Goal: Obtain resource: Obtain resource

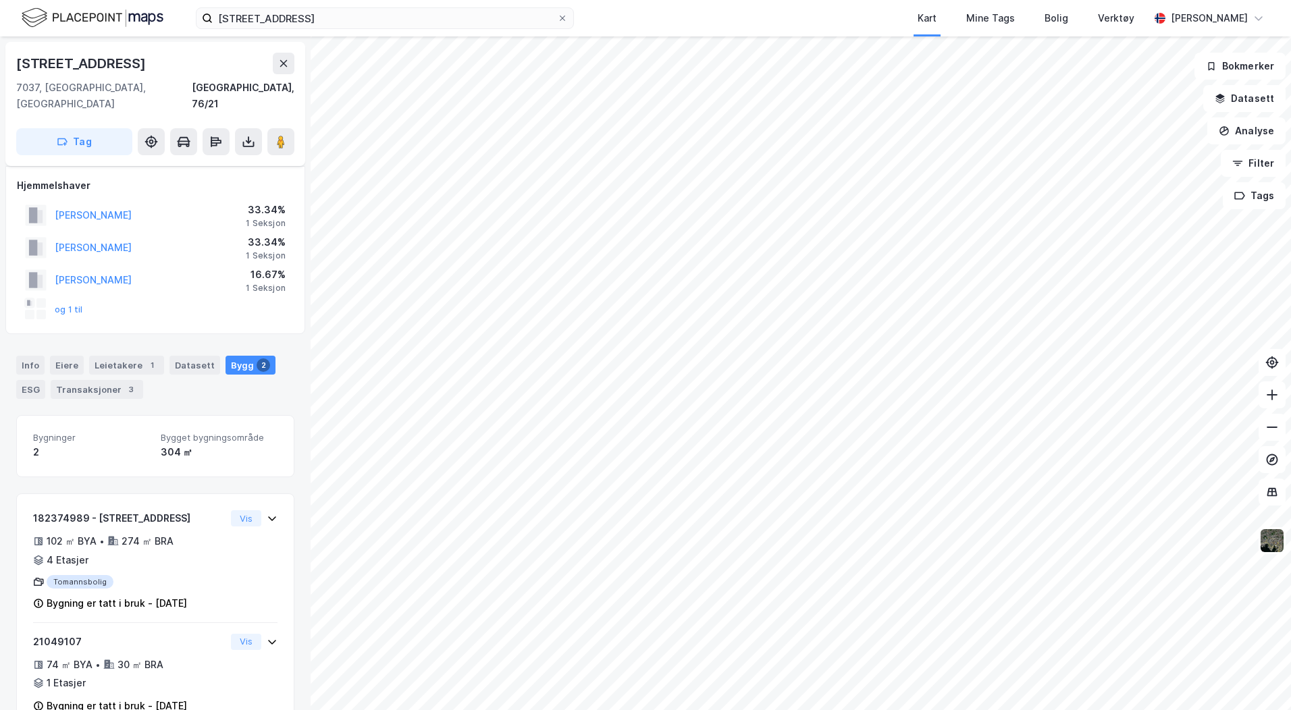
scroll to position [21, 0]
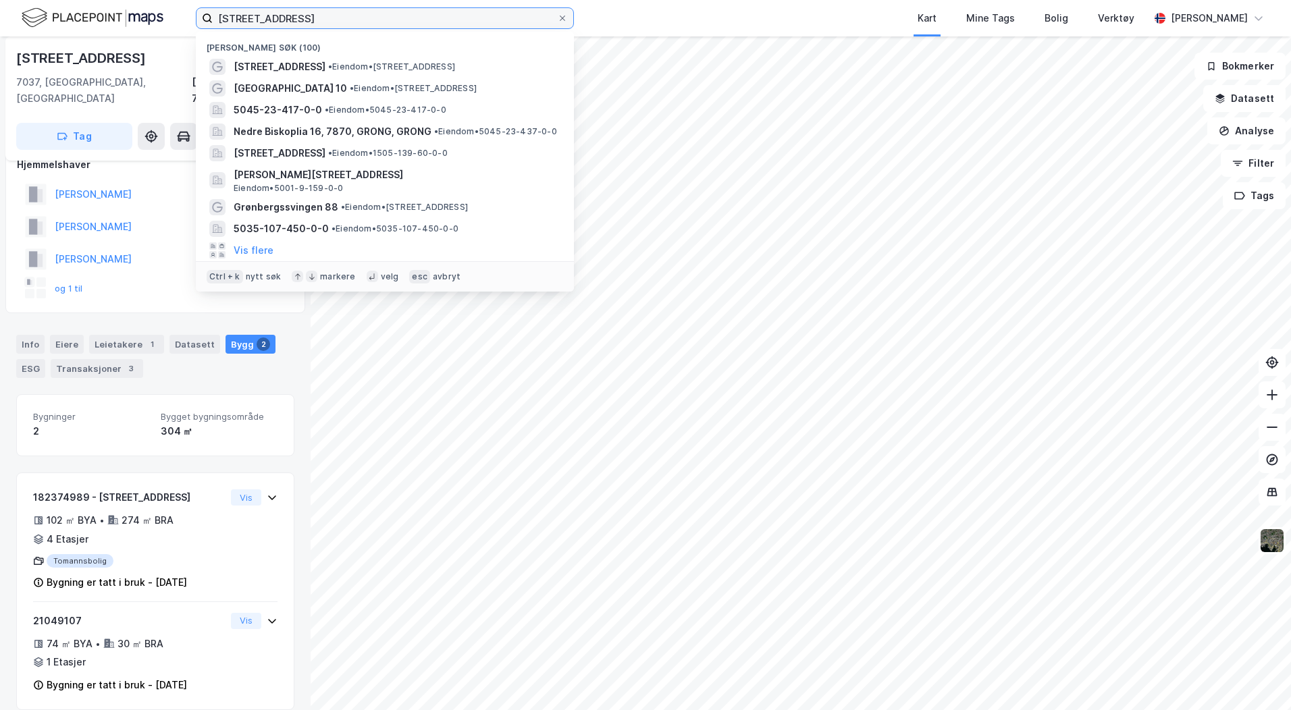
click at [286, 14] on input "[STREET_ADDRESS]" at bounding box center [385, 18] width 344 height 20
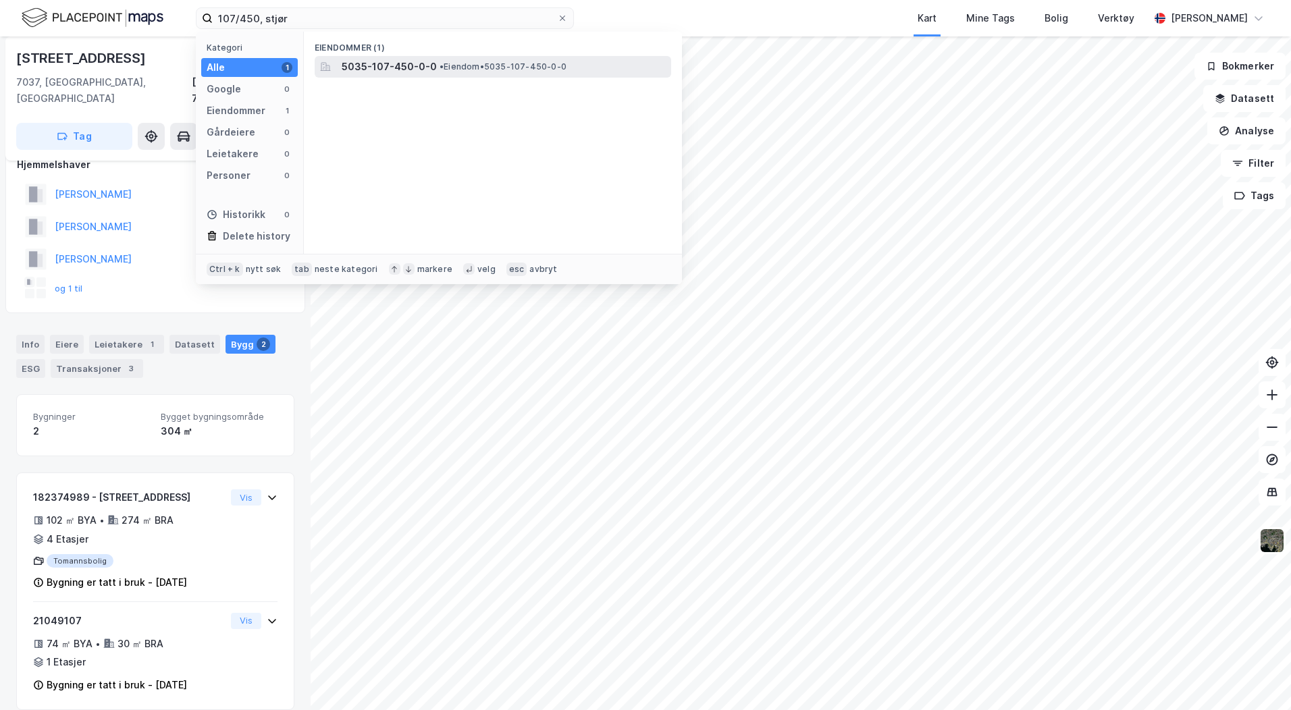
click at [547, 65] on span "• Eiendom • 5035-107-450-0-0" at bounding box center [502, 66] width 127 height 11
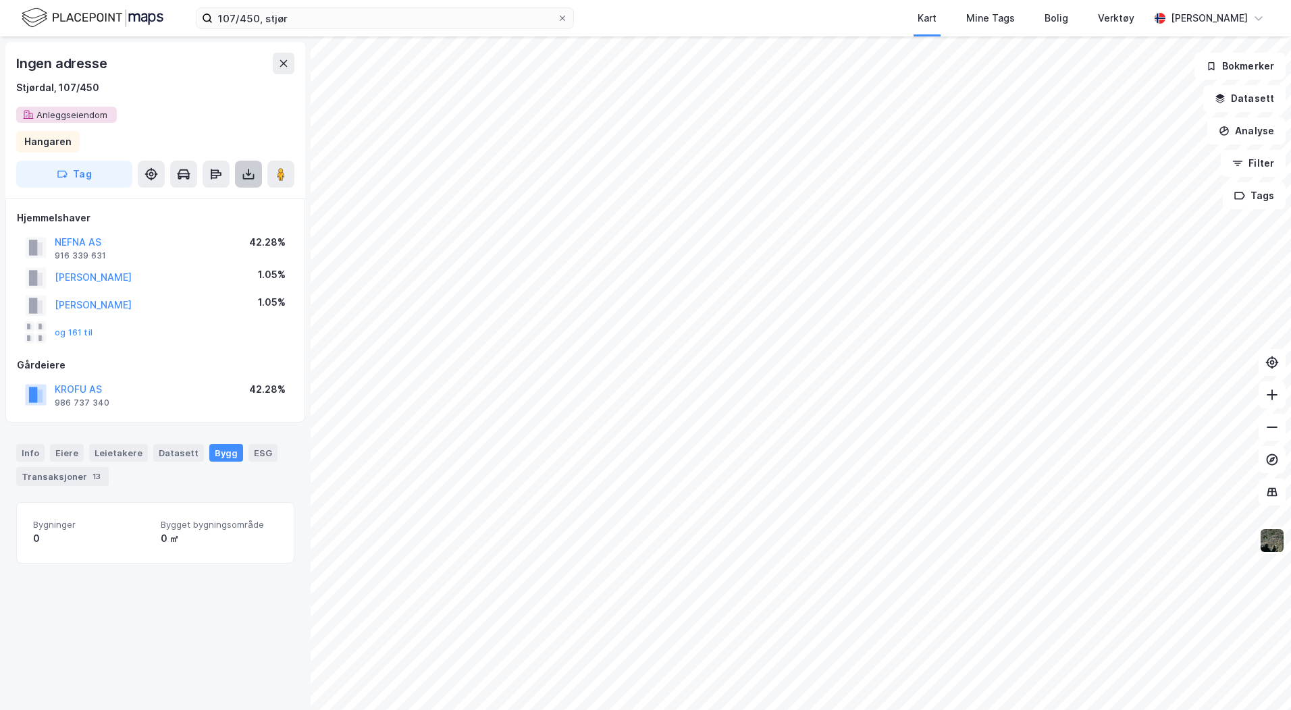
click at [246, 176] on icon at bounding box center [249, 174] width 14 height 14
click at [213, 204] on div "Last ned grunnbok" at bounding box center [181, 201] width 78 height 11
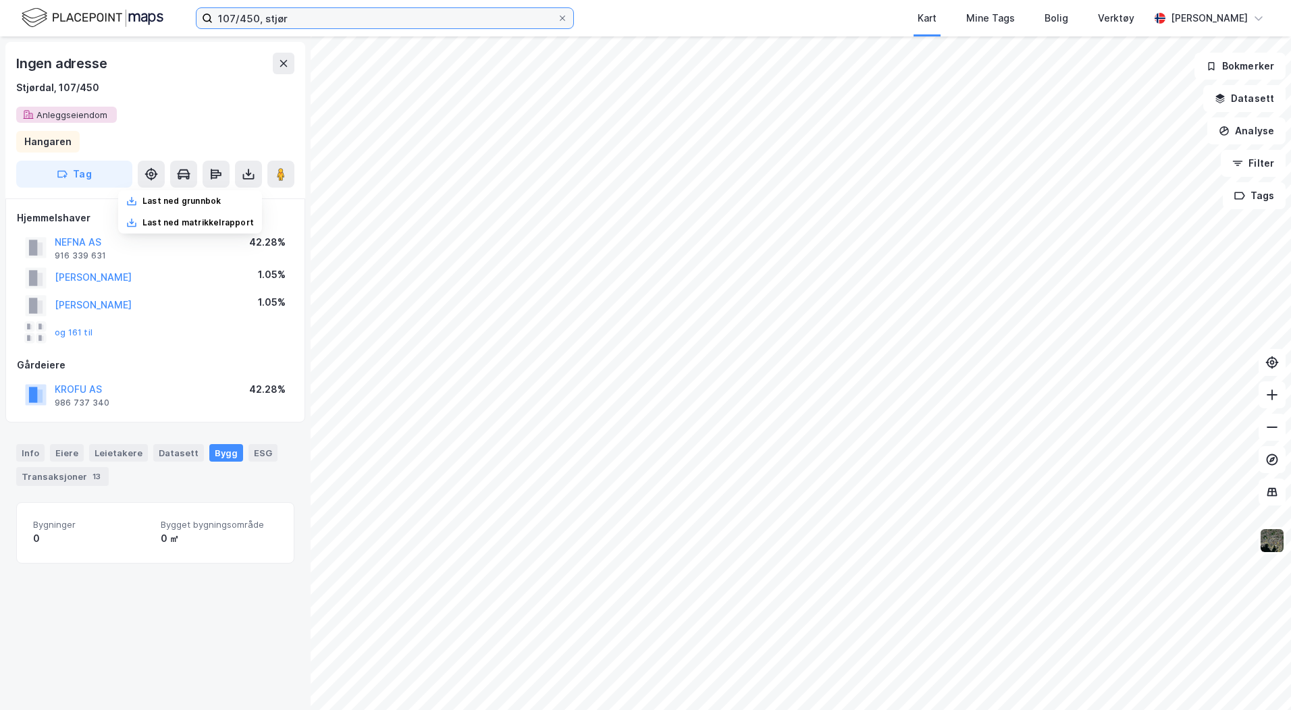
click at [236, 13] on input "107/450, stjør" at bounding box center [385, 18] width 344 height 20
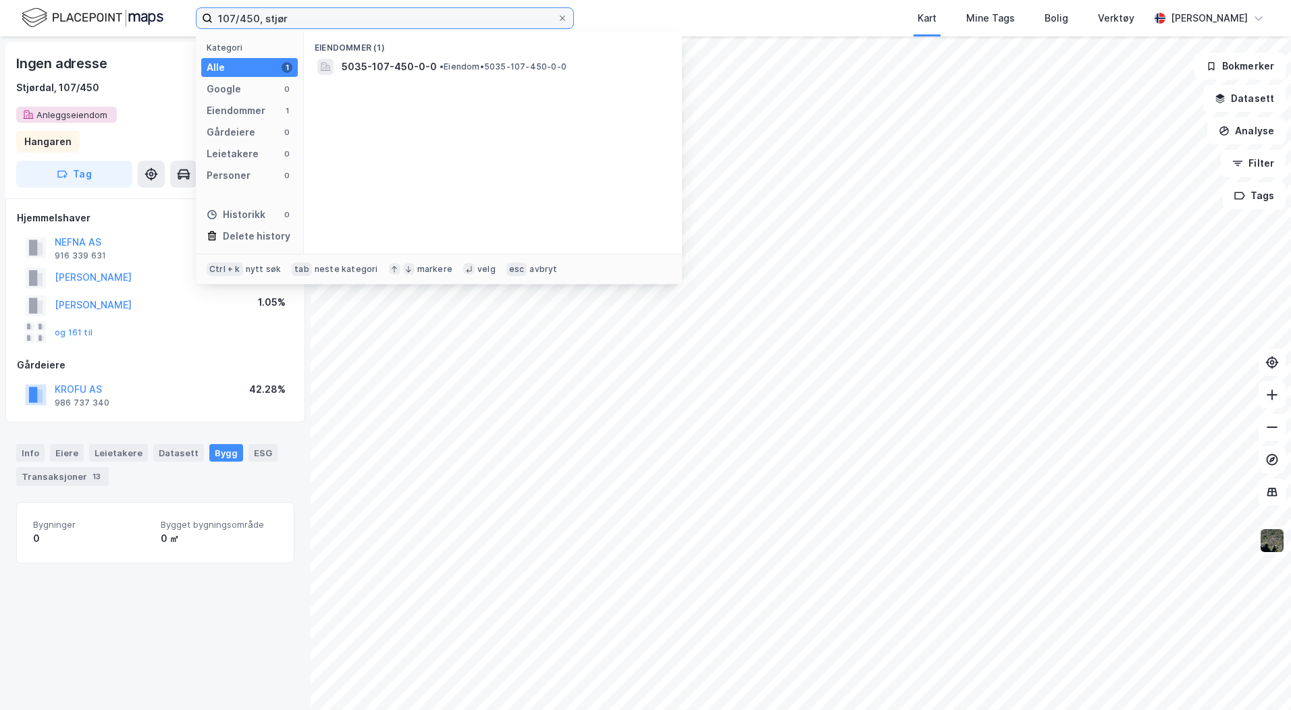
click at [236, 13] on input "107/450, stjør" at bounding box center [385, 18] width 344 height 20
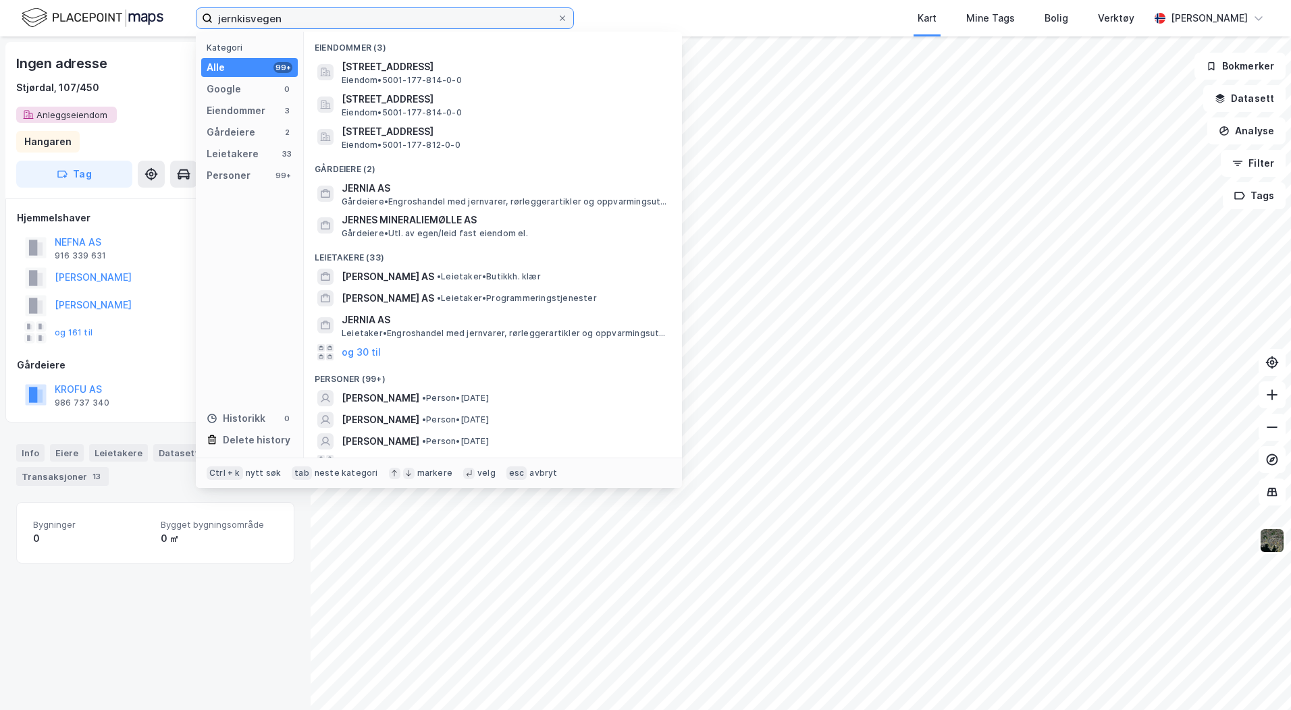
type input "jernkisvegen"
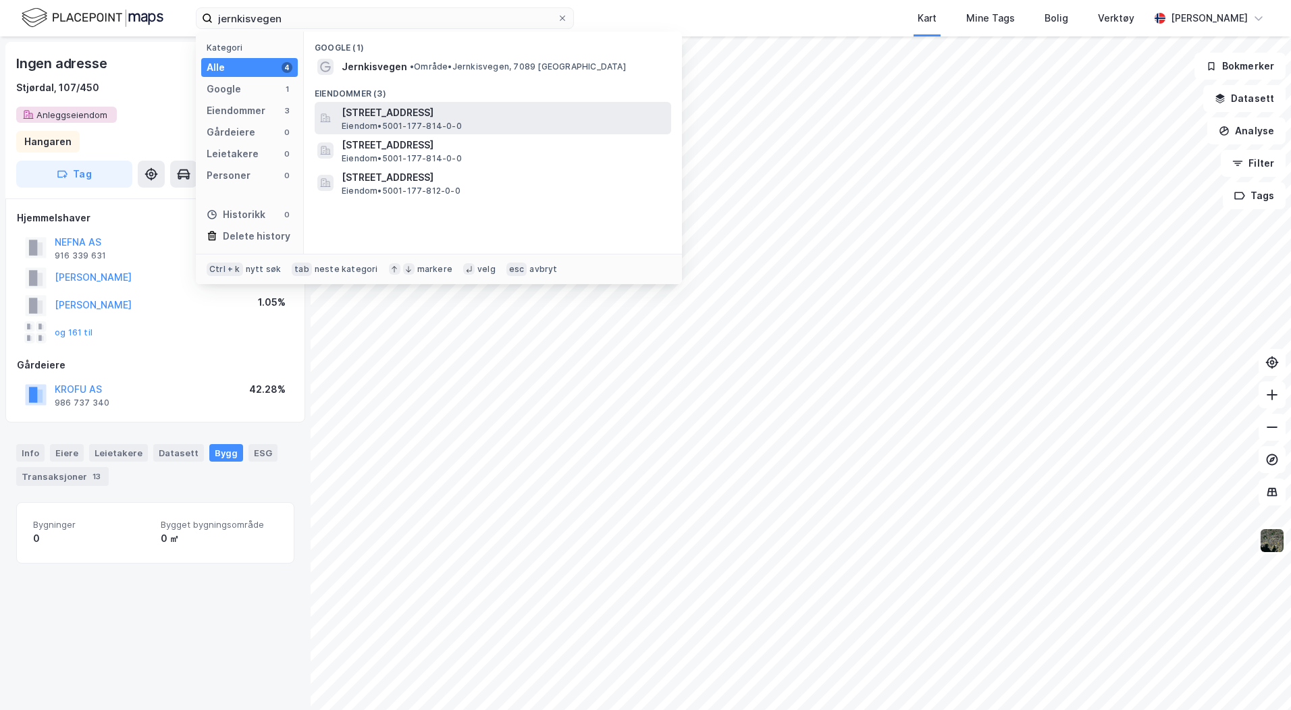
click at [427, 114] on span "[STREET_ADDRESS]" at bounding box center [504, 113] width 324 height 16
